Goal: Register for event/course

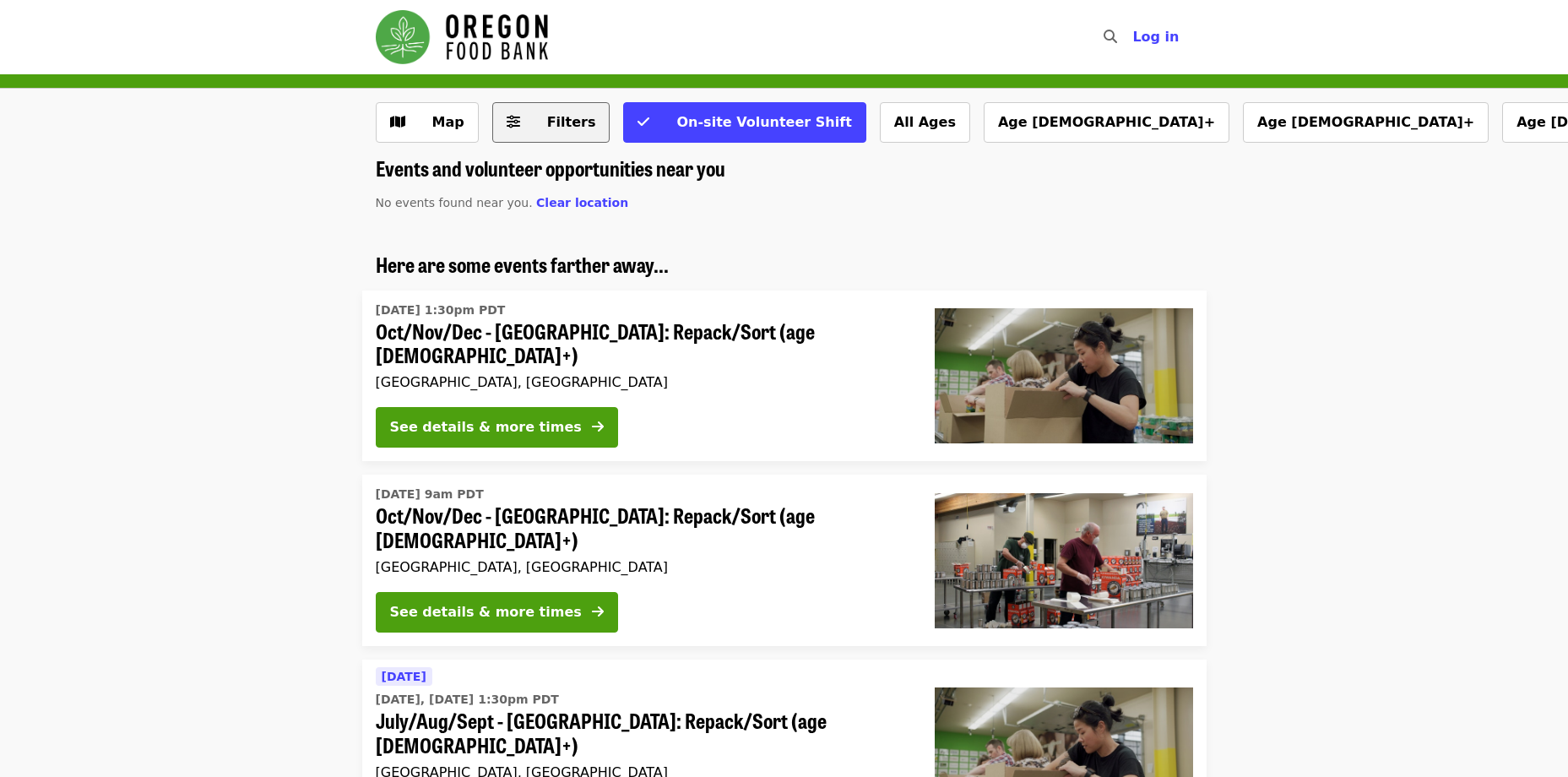
click at [547, 125] on span "Filters" at bounding box center [571, 121] width 49 height 16
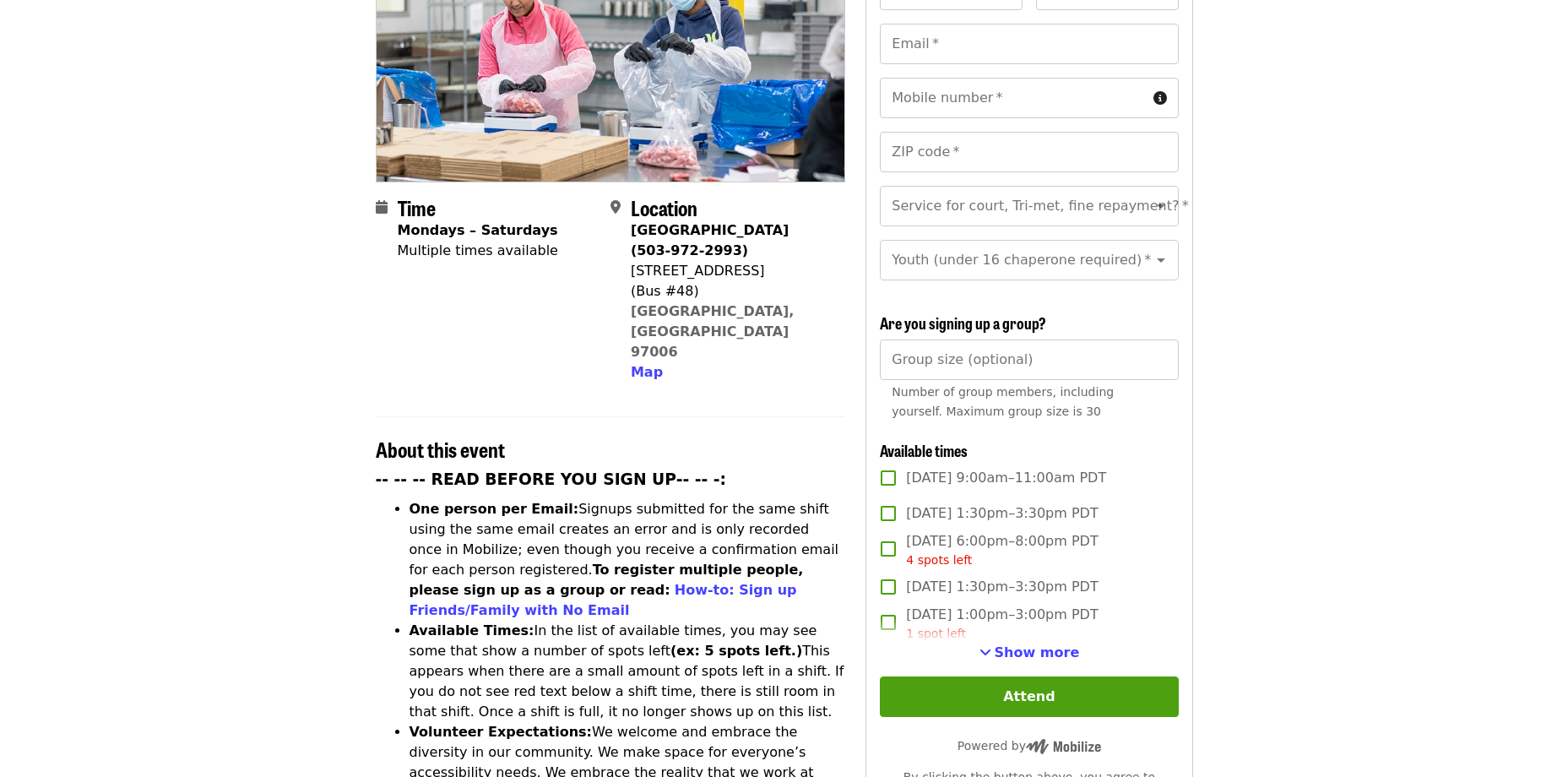
scroll to position [338, 0]
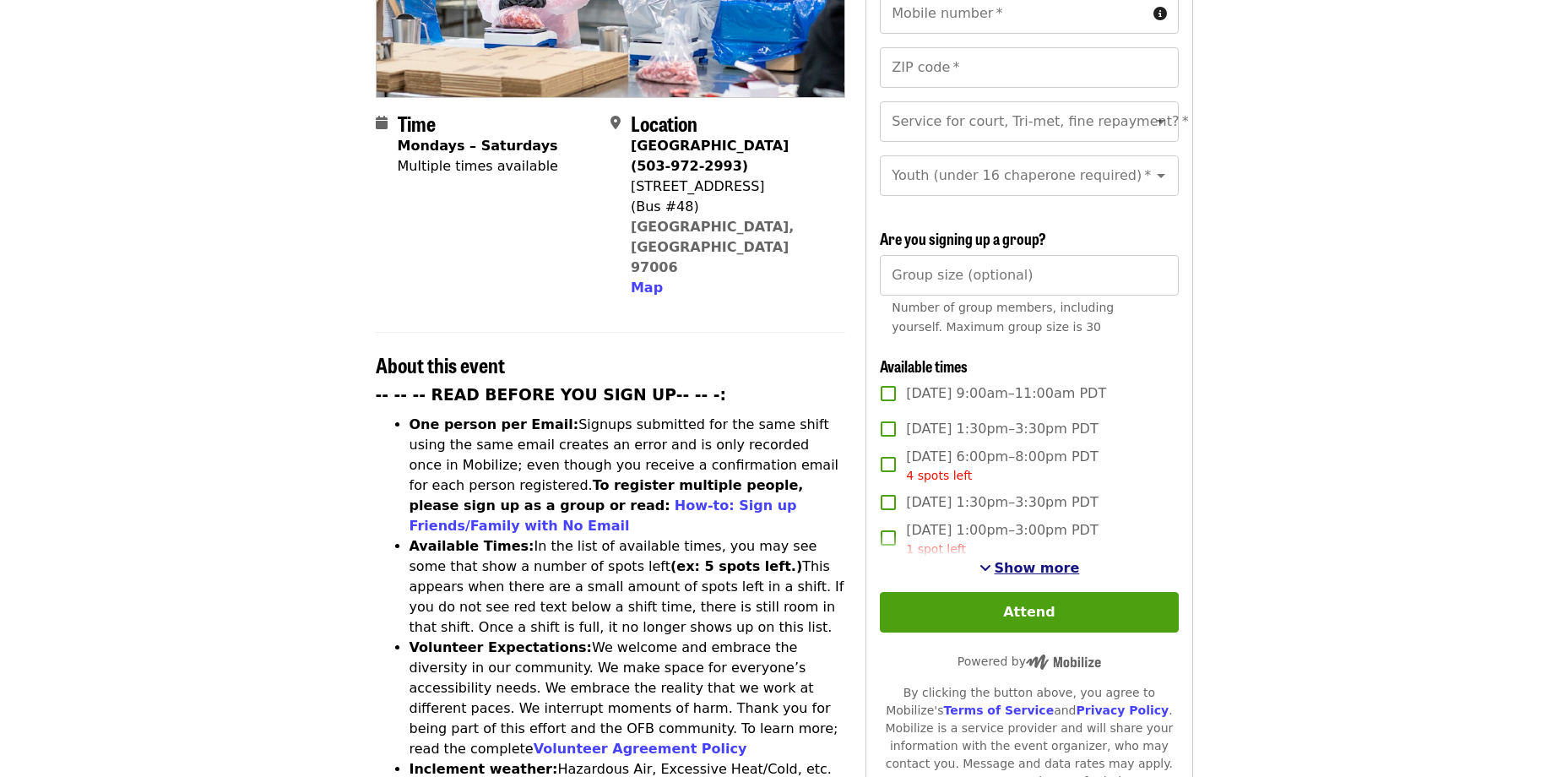
click at [1042, 566] on span "Show more" at bounding box center [1038, 567] width 85 height 16
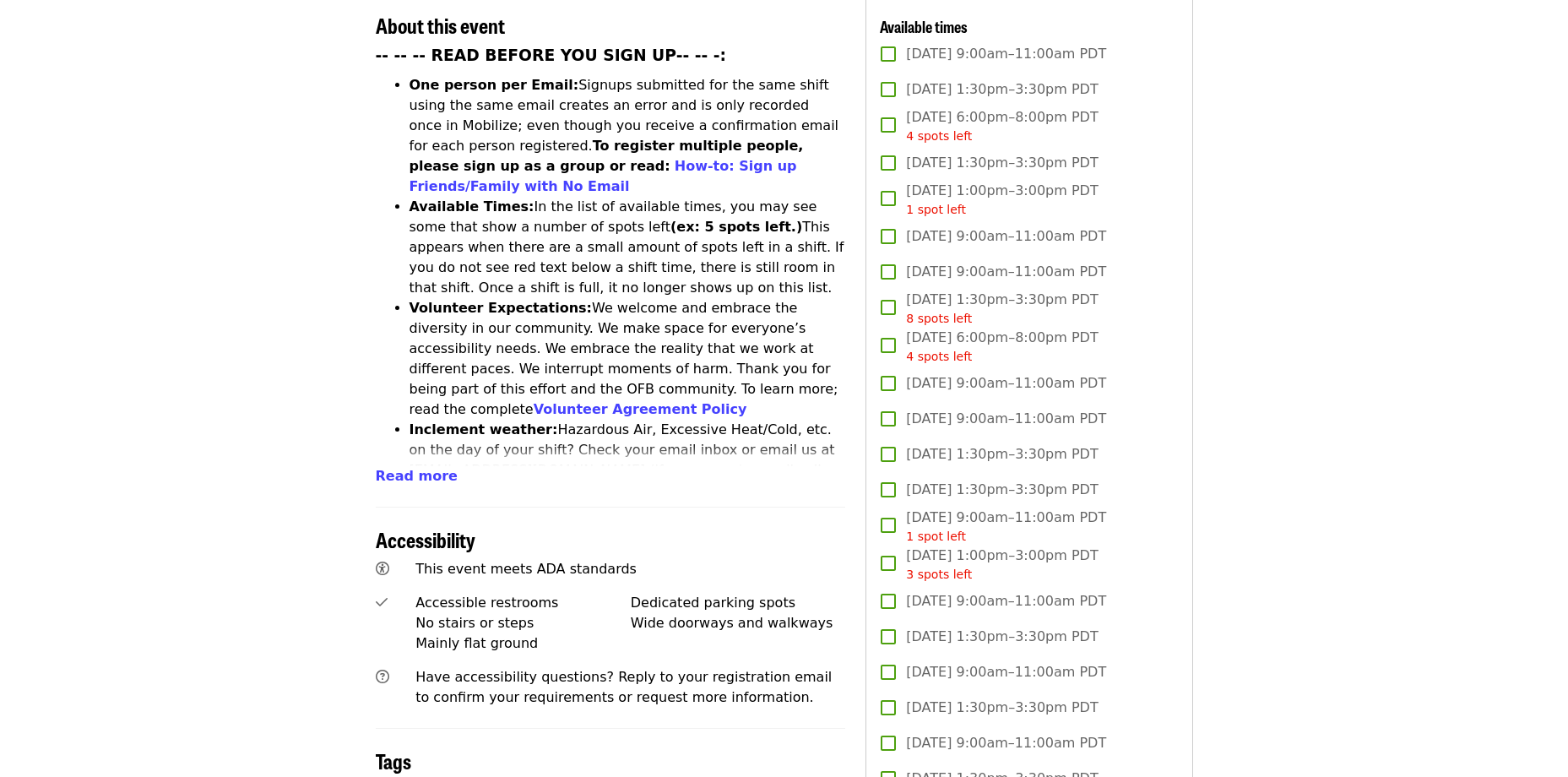
scroll to position [675, 0]
click at [397, 469] on span "Read more" at bounding box center [417, 477] width 82 height 16
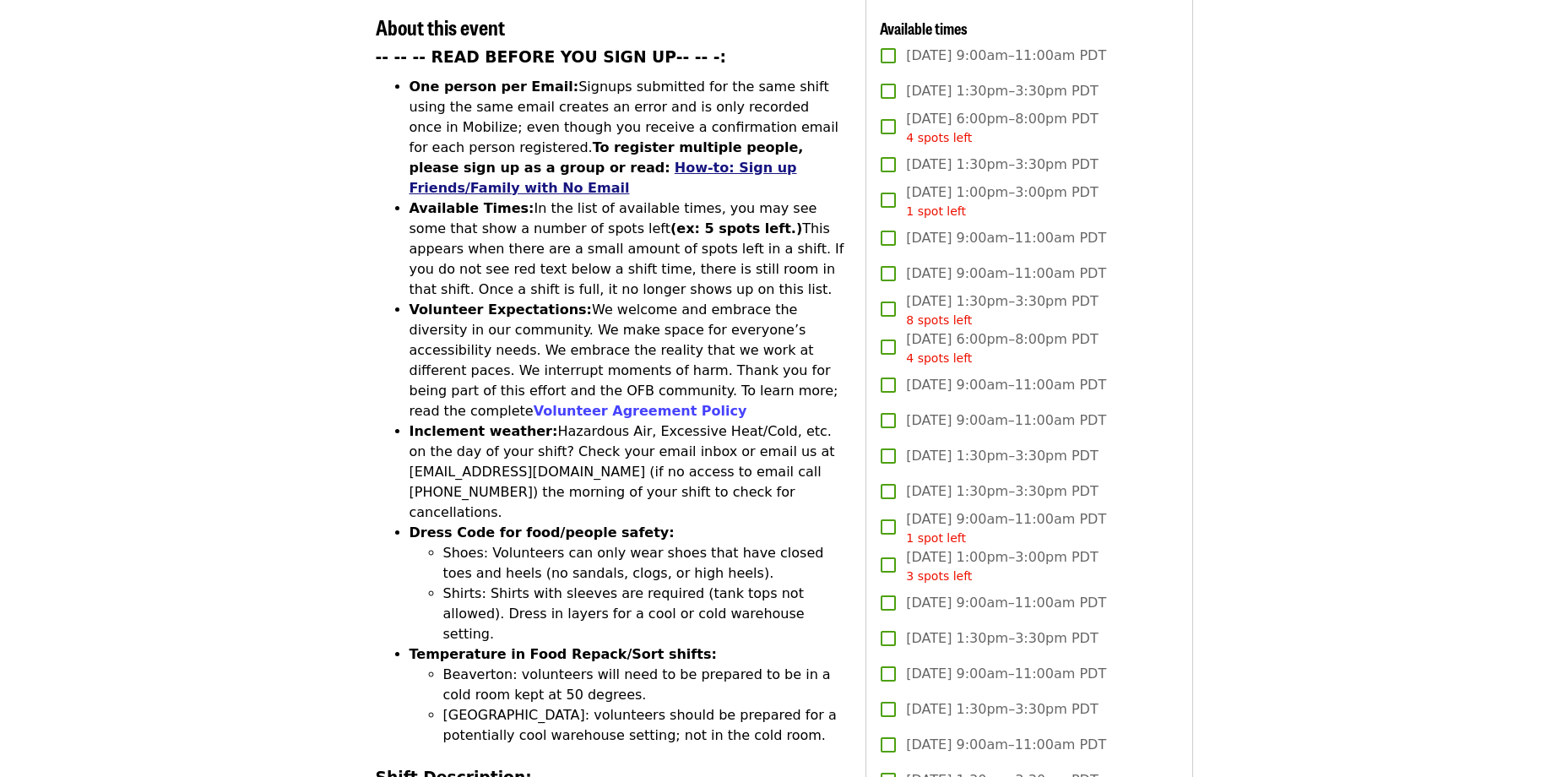
click at [797, 160] on link "How-to: Sign up Friends/Family with No Email" at bounding box center [602, 177] width 387 height 36
